Goal: Browse casually

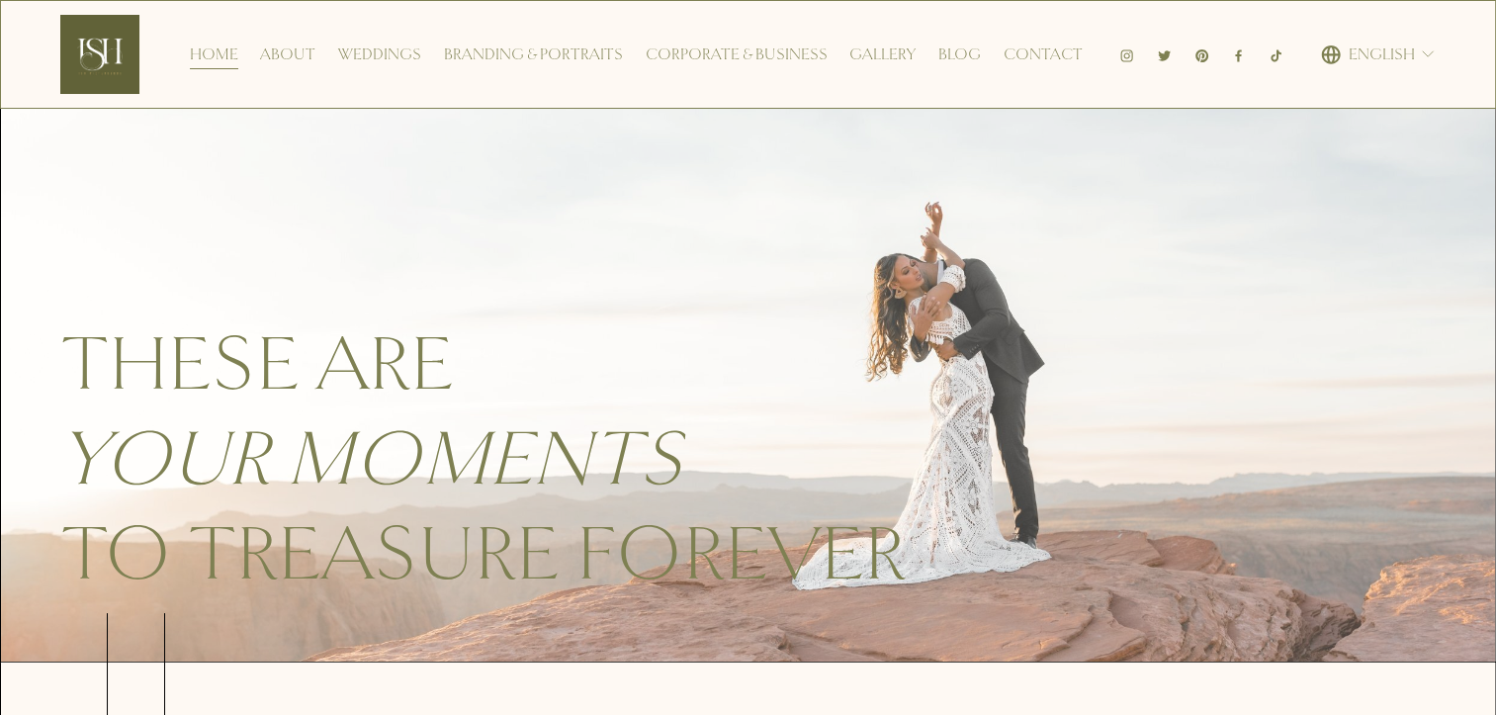
click at [41, 175] on div "These are your moments to treasure forever" at bounding box center [748, 386] width 1494 height 553
